Goal: Task Accomplishment & Management: Use online tool/utility

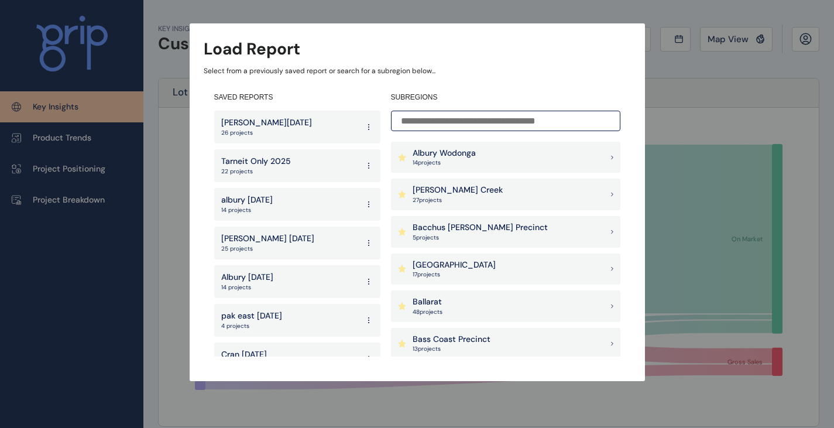
click at [551, 118] on input at bounding box center [505, 121] width 229 height 20
click at [514, 157] on div "Albury Wodonga 14 project s" at bounding box center [505, 158] width 229 height 32
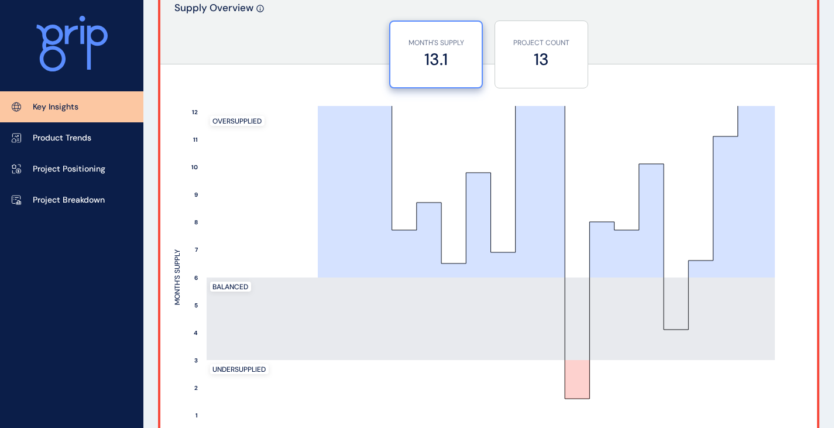
scroll to position [995, 0]
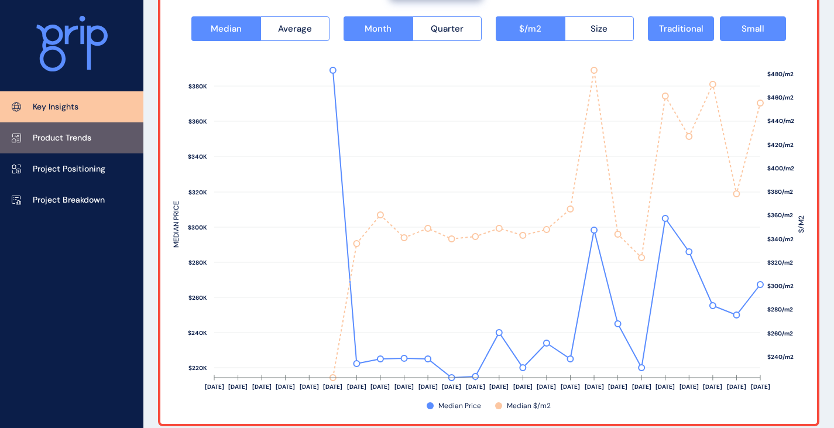
click at [76, 139] on p "Product Trends" at bounding box center [62, 138] width 59 height 12
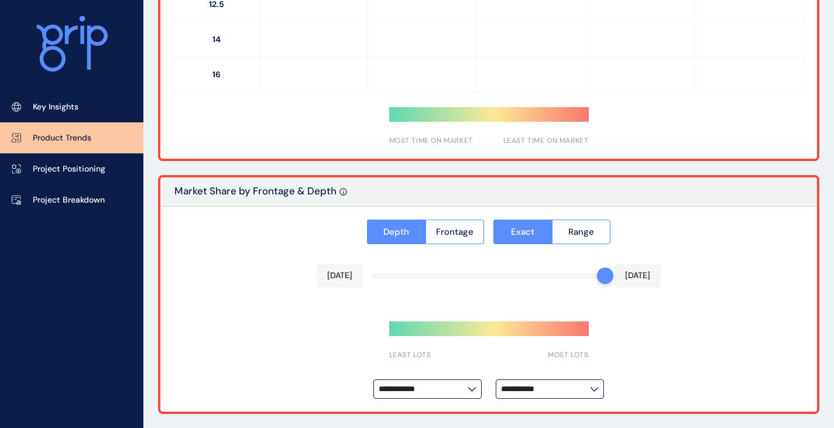
type input "*********"
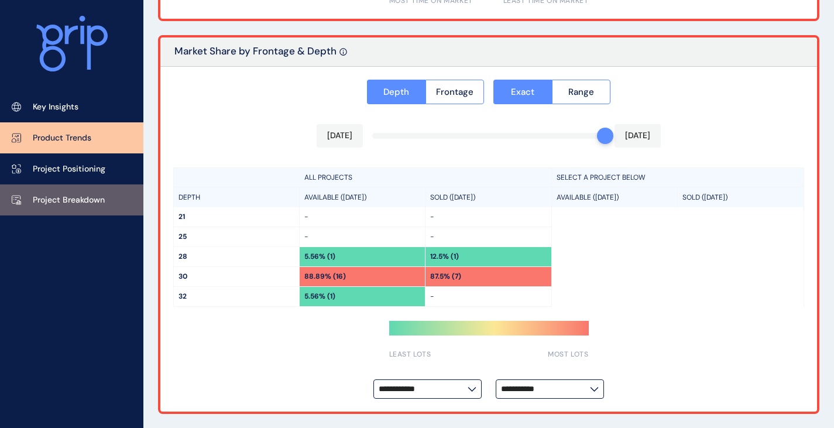
click at [84, 205] on p "Project Breakdown" at bounding box center [69, 200] width 72 height 12
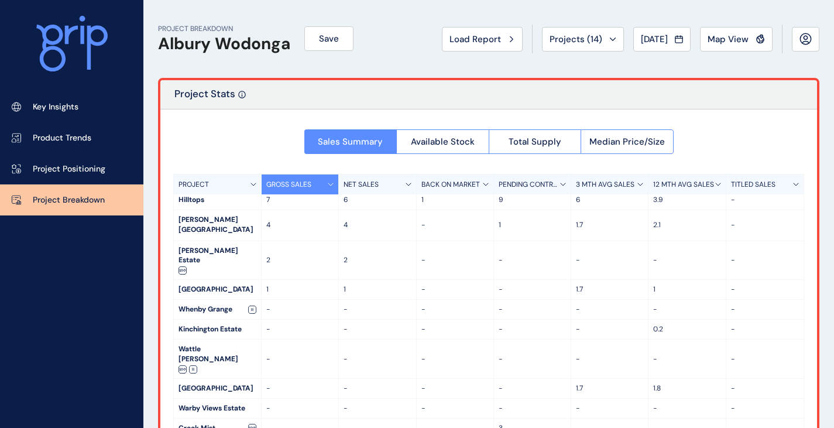
scroll to position [5, 0]
drag, startPoint x: 433, startPoint y: 199, endPoint x: 419, endPoint y: 198, distance: 14.1
click at [419, 198] on div "1" at bounding box center [455, 198] width 77 height 19
click at [404, 201] on p "6" at bounding box center [377, 199] width 67 height 10
click at [433, 204] on div "1" at bounding box center [455, 198] width 77 height 19
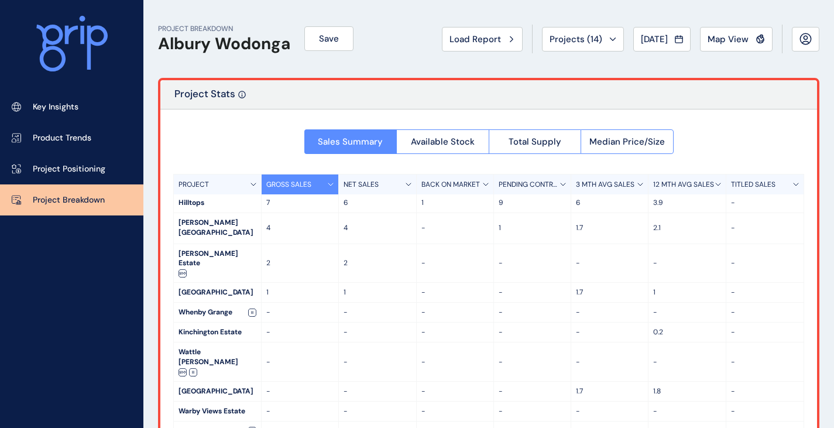
scroll to position [0, 0]
drag, startPoint x: 424, startPoint y: 203, endPoint x: 417, endPoint y: 203, distance: 6.4
click at [417, 203] on div "1" at bounding box center [455, 203] width 77 height 19
click at [479, 204] on p "1" at bounding box center [454, 204] width 67 height 10
drag, startPoint x: 516, startPoint y: 204, endPoint x: 260, endPoint y: 202, distance: 256.4
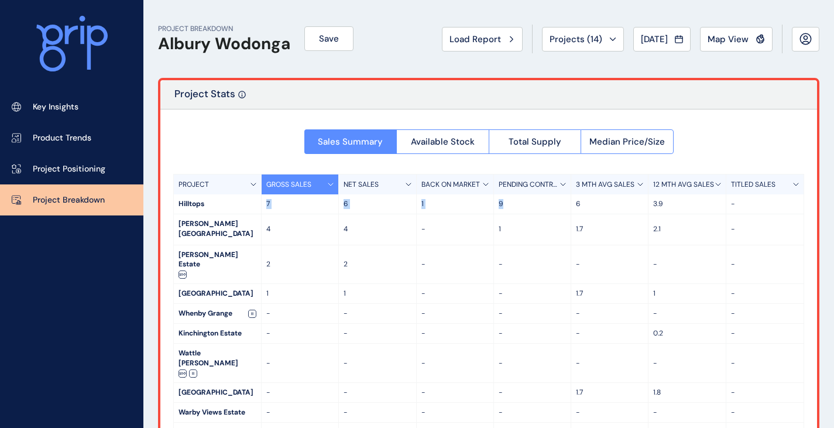
click at [260, 202] on div "Hilltops 7 6 1 9 6 3.9 -" at bounding box center [489, 204] width 630 height 20
click at [348, 209] on div "6" at bounding box center [377, 203] width 77 height 19
drag, startPoint x: 441, startPoint y: 203, endPoint x: 249, endPoint y: 208, distance: 192.1
click at [249, 208] on div "Hilltops 7 6 1 9 6 3.9 -" at bounding box center [489, 204] width 630 height 20
click at [381, 207] on p "6" at bounding box center [377, 204] width 67 height 10
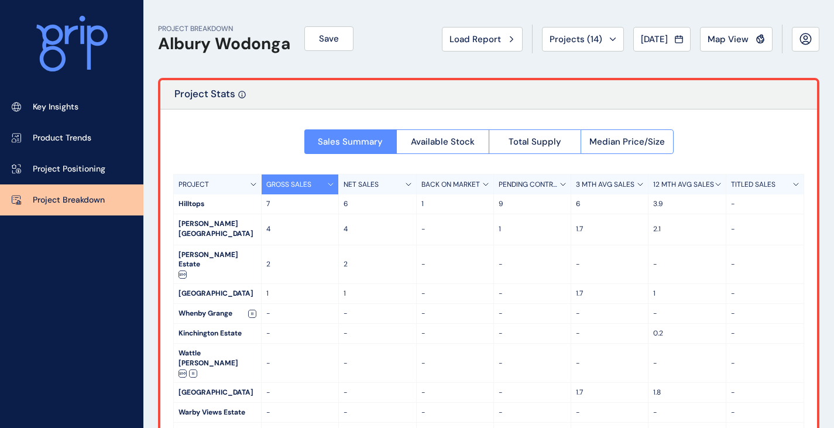
click at [293, 45] on div "PROJECT BREAKDOWN Albury Wodonga Save" at bounding box center [256, 38] width 196 height 29
click at [320, 38] on button "Save" at bounding box center [328, 38] width 49 height 25
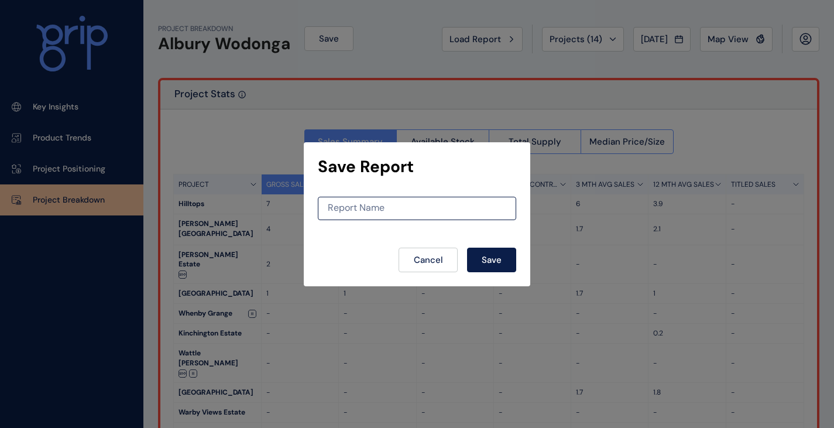
click at [403, 221] on form "Report Name Cancel Save" at bounding box center [417, 235] width 198 height 76
click at [399, 200] on div "Report Name" at bounding box center [417, 208] width 198 height 23
click at [402, 213] on input at bounding box center [416, 208] width 197 height 10
type input "**********"
click at [507, 258] on button "Save" at bounding box center [491, 260] width 49 height 25
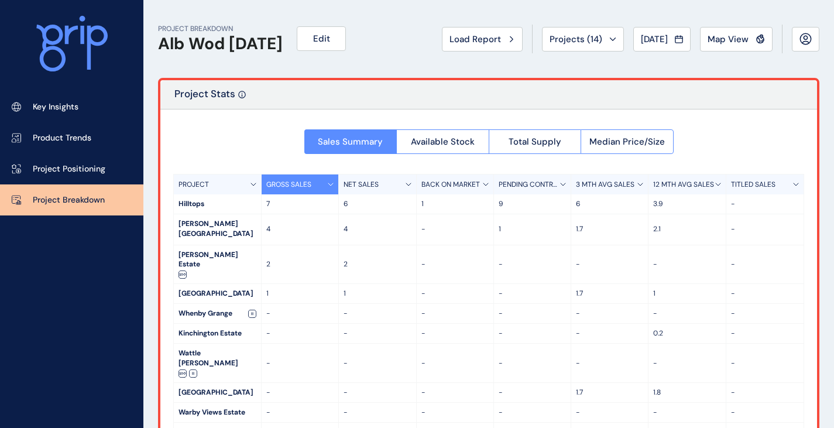
click at [642, 38] on span "[DATE]" at bounding box center [654, 39] width 27 height 12
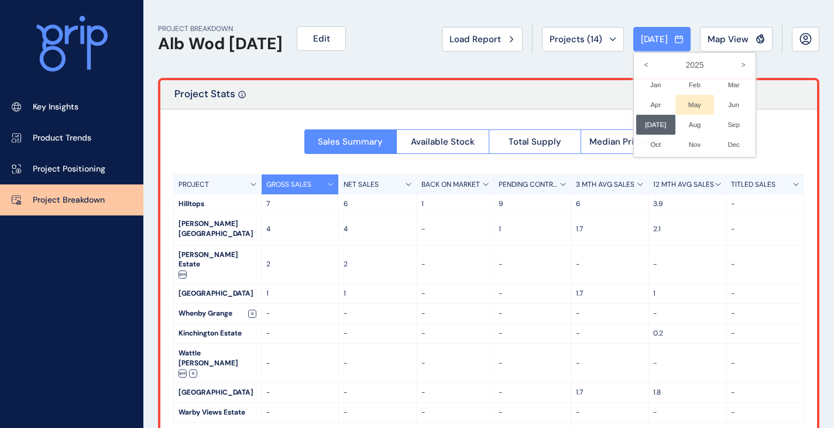
click at [694, 105] on li "May No report is available for this period. New months are usually published 5 …" at bounding box center [695, 105] width 39 height 20
